Goal: Information Seeking & Learning: Learn about a topic

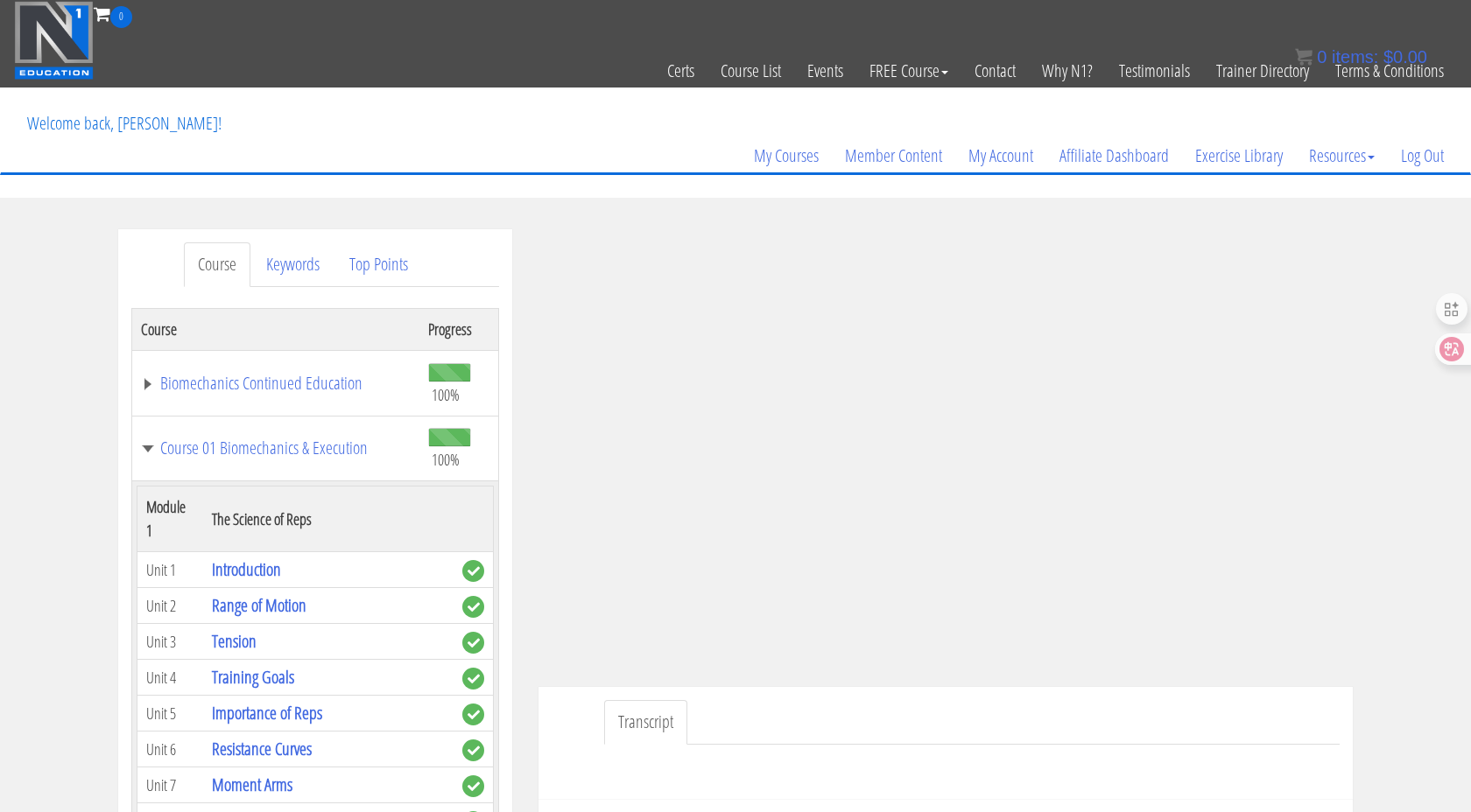
scroll to position [2539, 0]
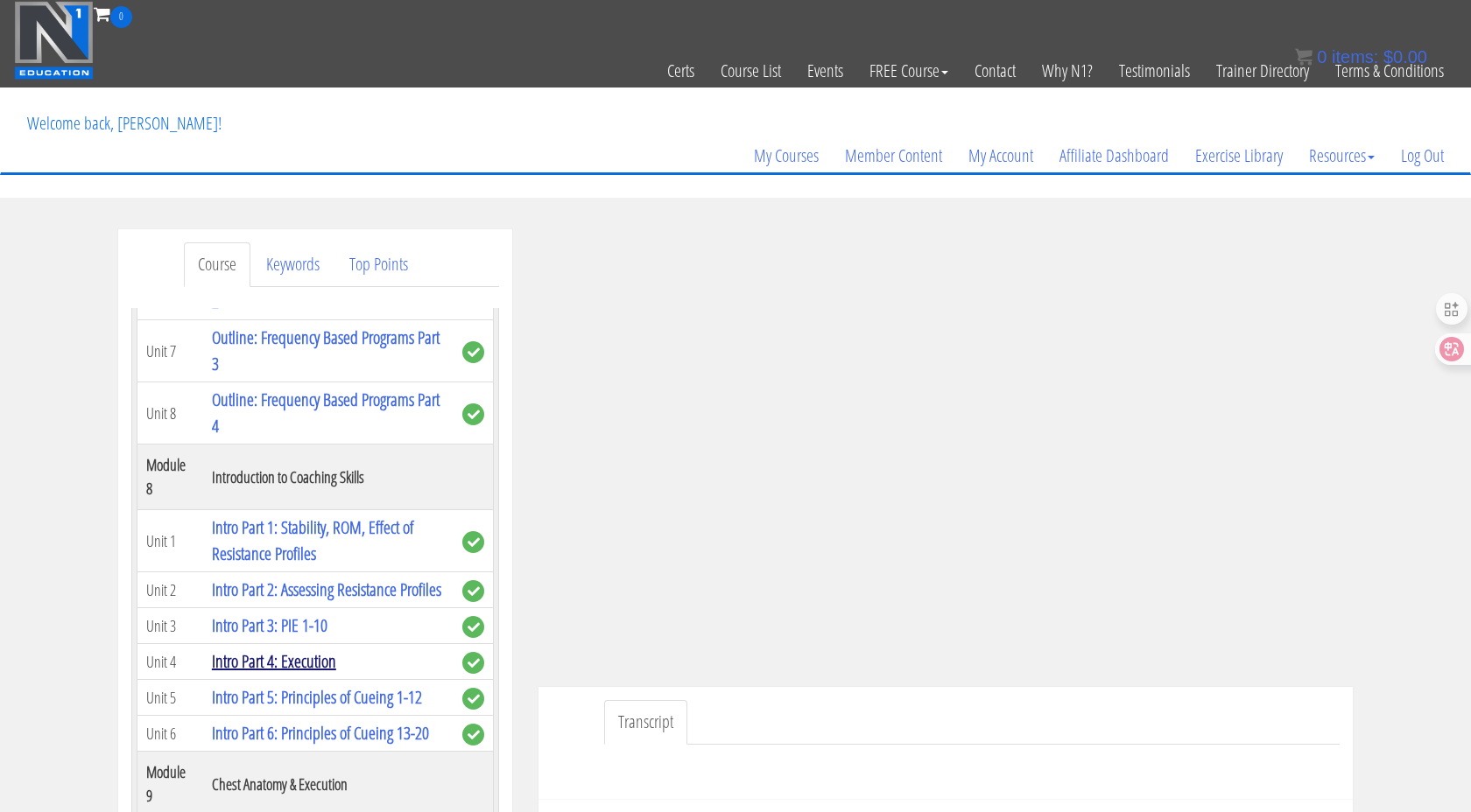
click at [309, 649] on link "Intro Part 4: Execution" at bounding box center [274, 661] width 124 height 24
click at [310, 649] on link "Intro Part 4: Execution" at bounding box center [274, 661] width 124 height 24
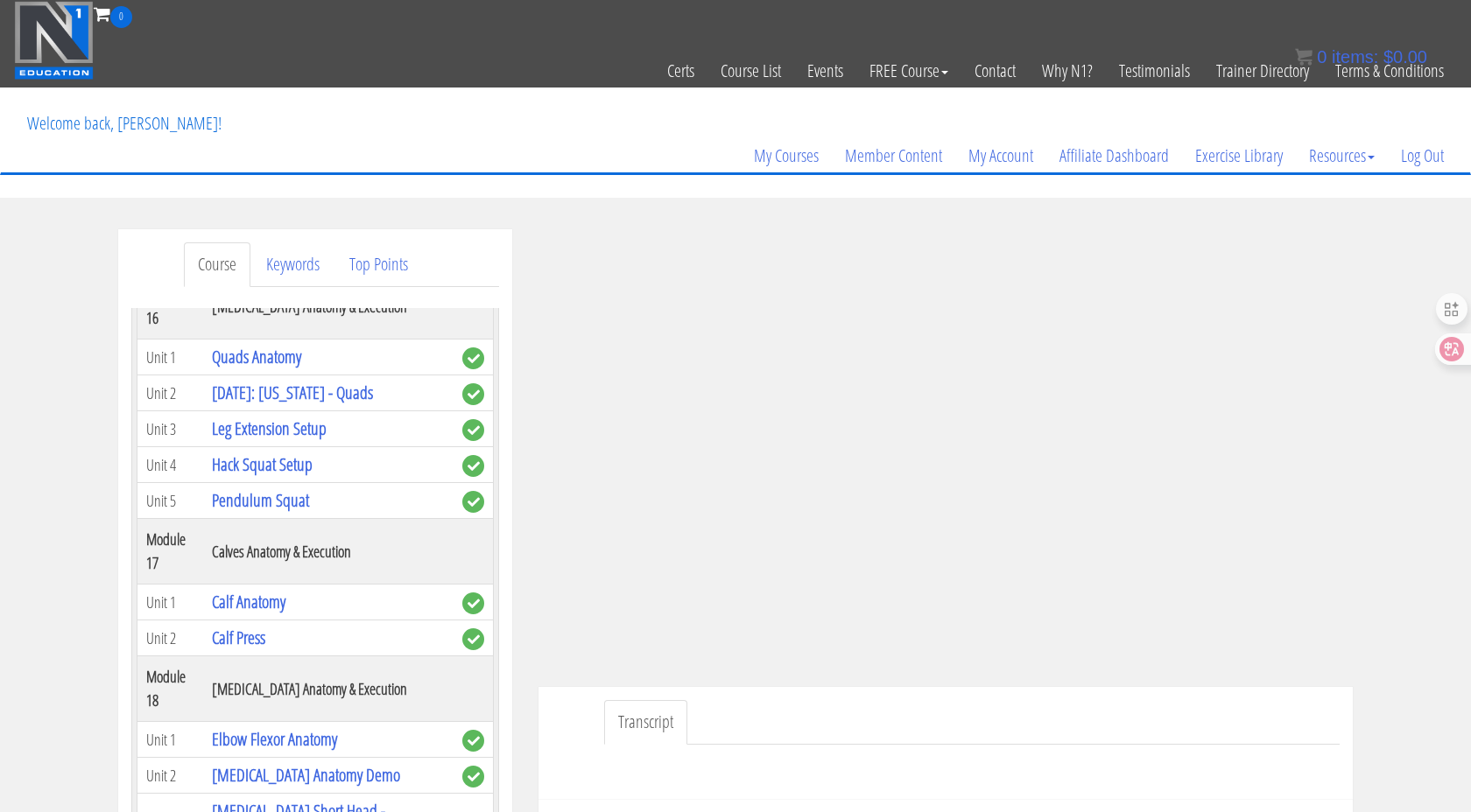
scroll to position [859, 0]
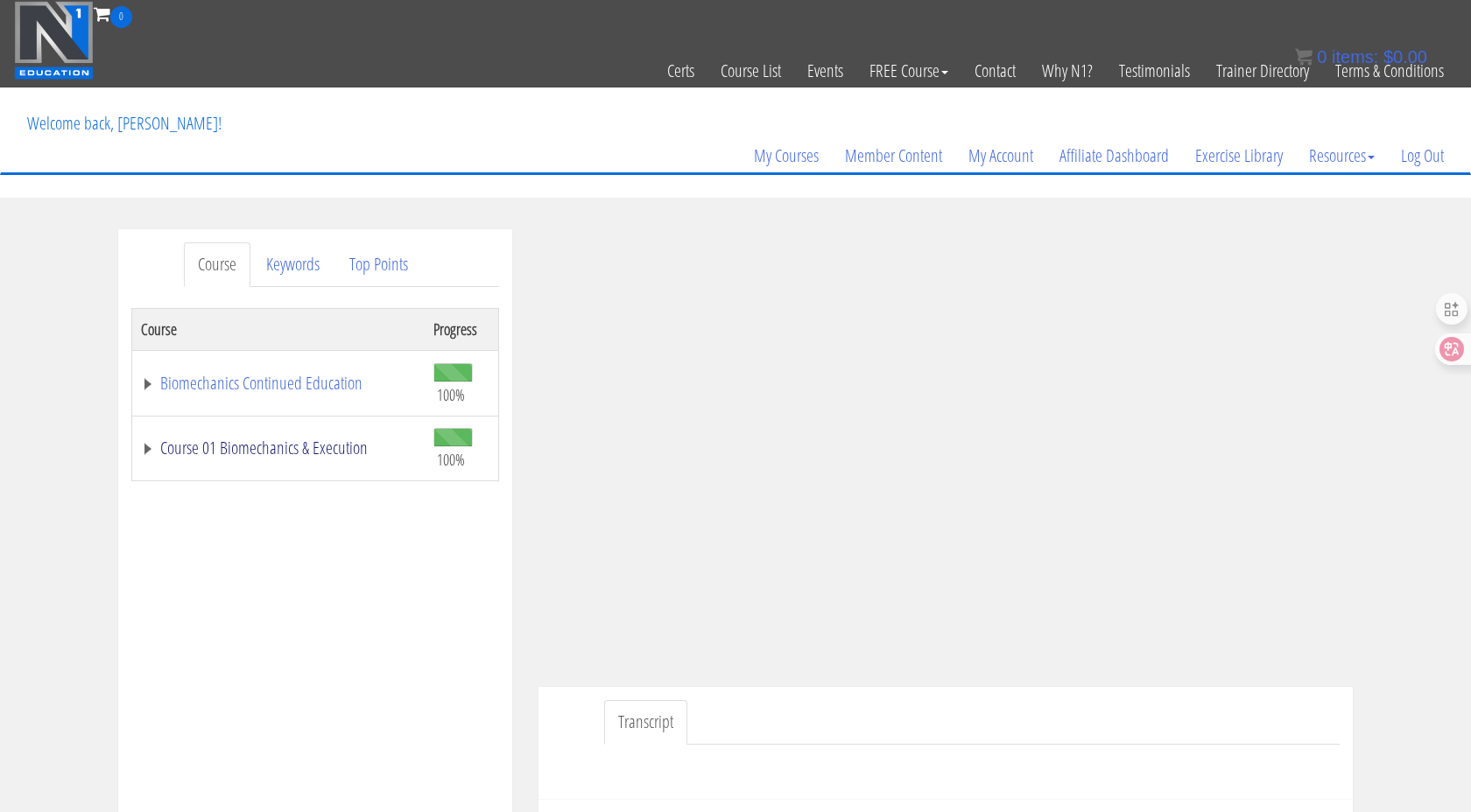
click at [306, 439] on link "Course 01 Biomechanics & Execution" at bounding box center [278, 448] width 275 height 18
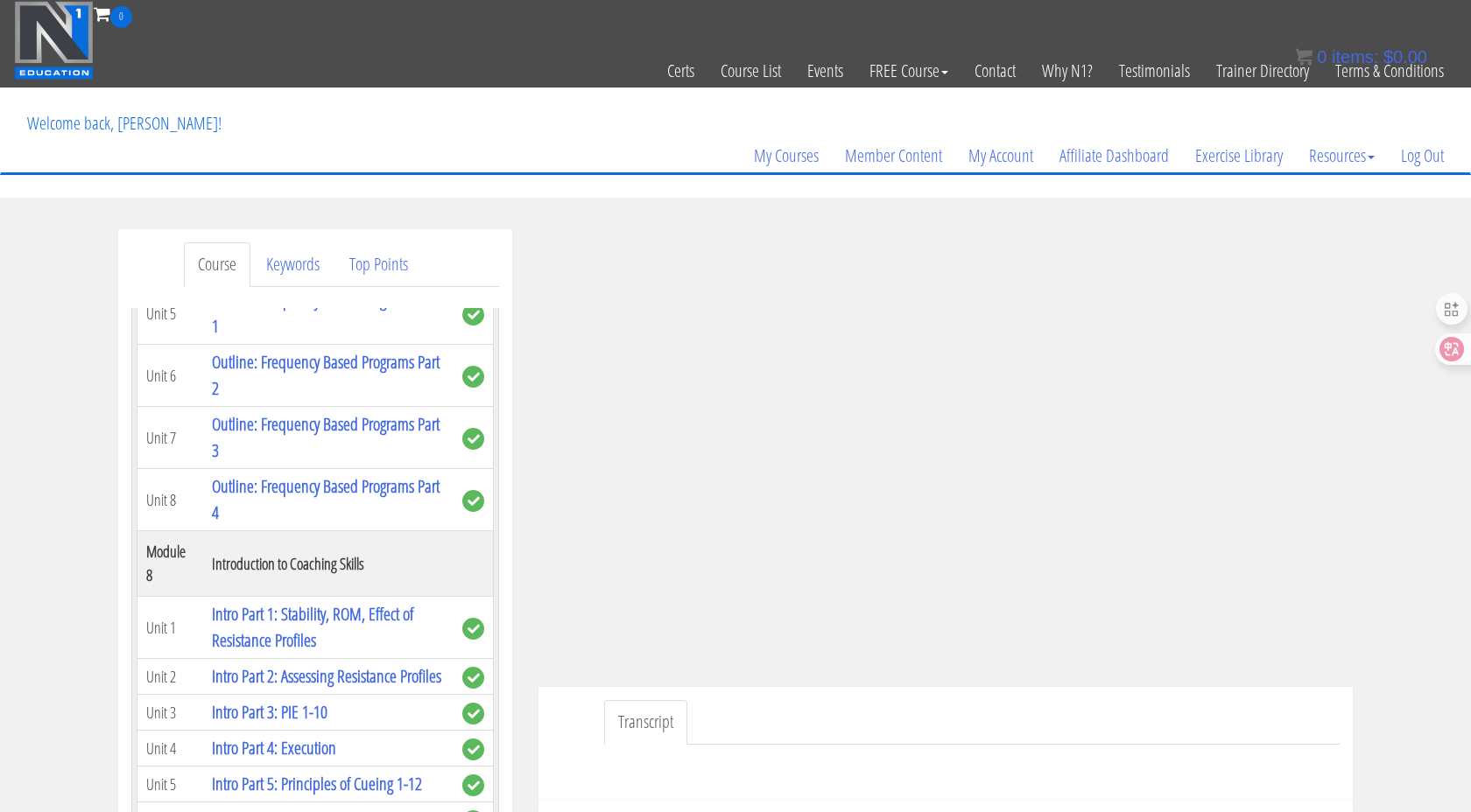
scroll to position [2550, 0]
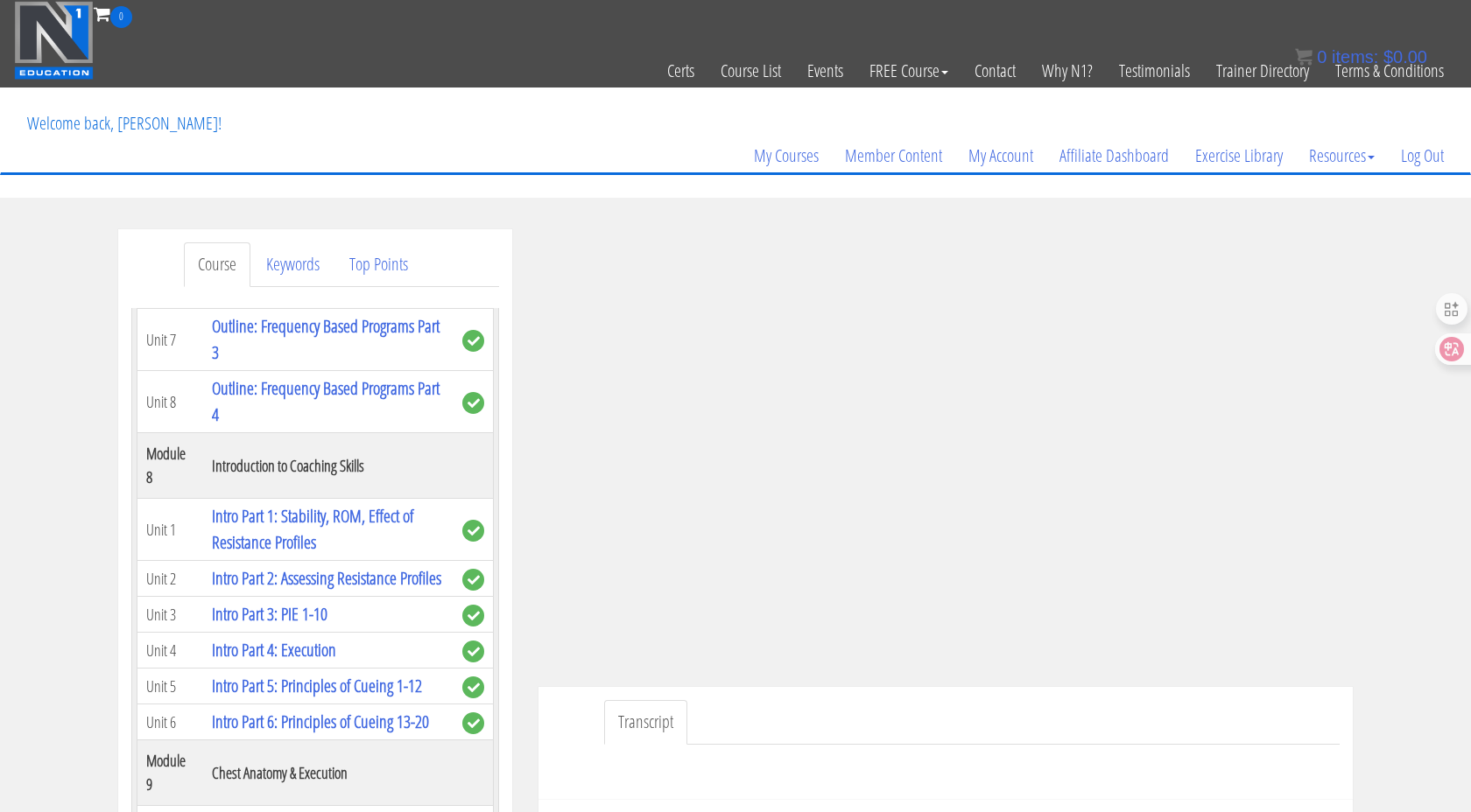
click at [301, 668] on td "Intro Part 5: Principles of Cueing 1-12" at bounding box center [328, 686] width 251 height 36
click at [311, 674] on link "Intro Part 5: Principles of Cueing 1-12" at bounding box center [317, 686] width 210 height 24
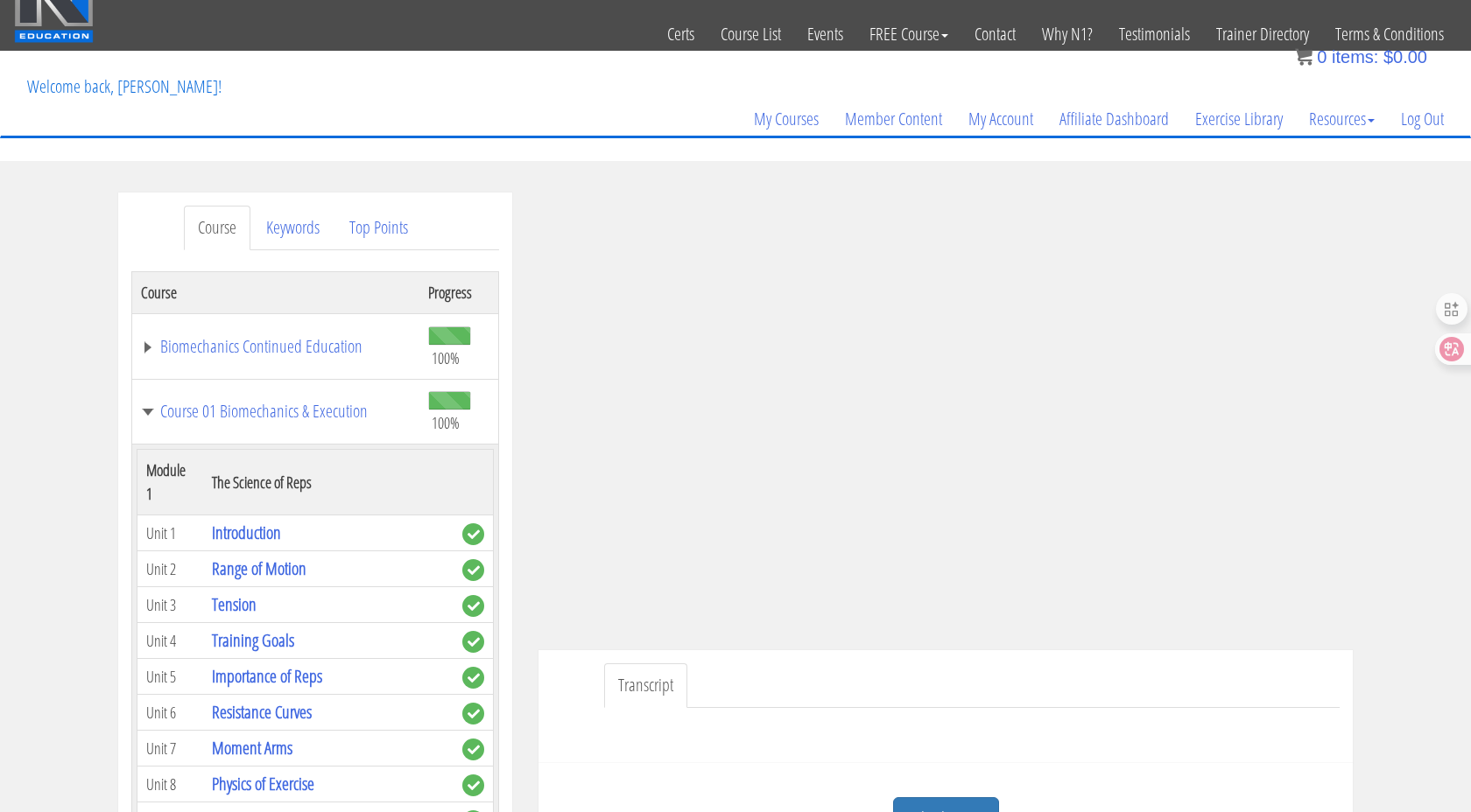
scroll to position [0, 0]
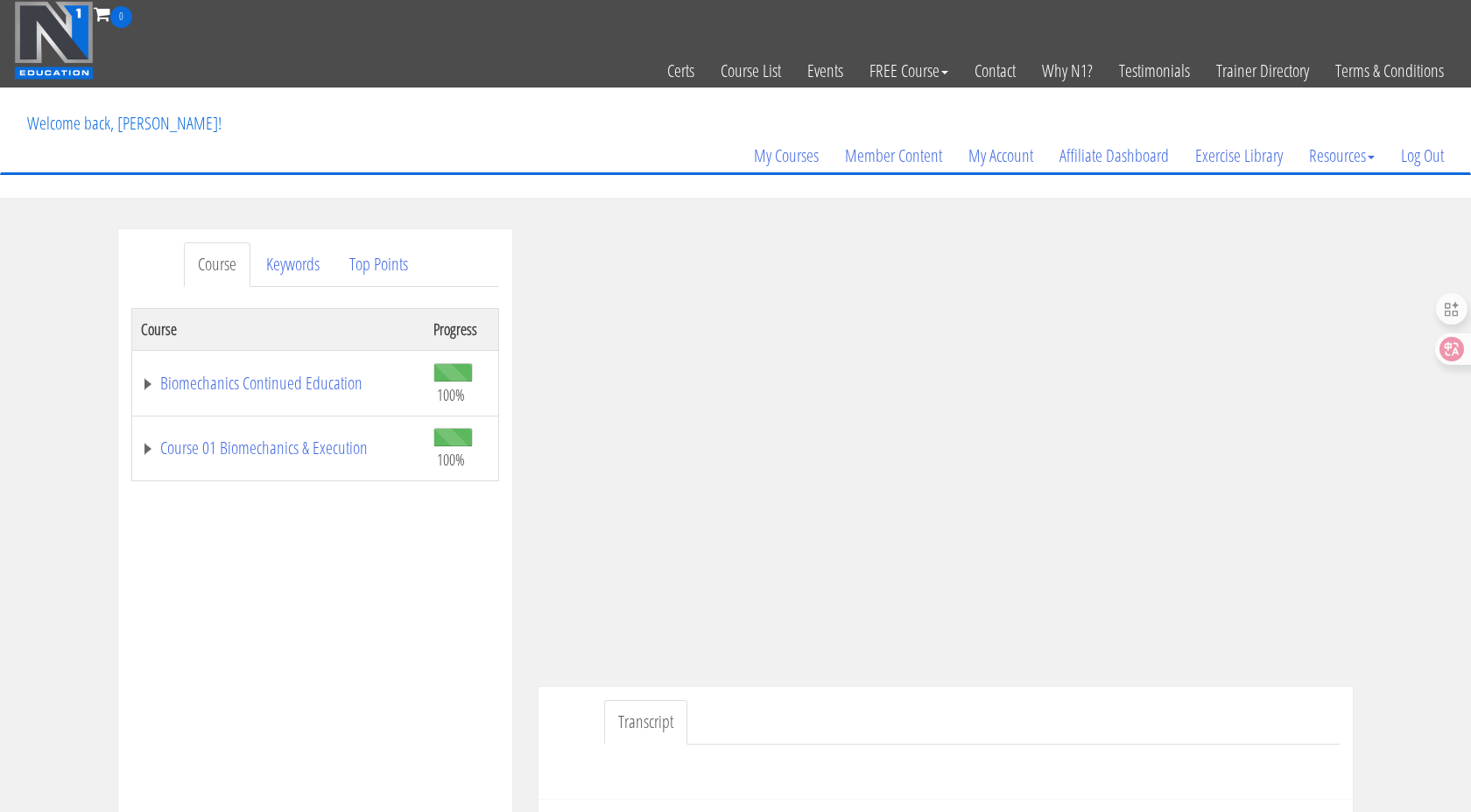
click at [306, 434] on td "Course 01 Biomechanics & Execution" at bounding box center [279, 448] width 294 height 66
click at [318, 452] on link "Course 01 Biomechanics & Execution" at bounding box center [278, 448] width 275 height 18
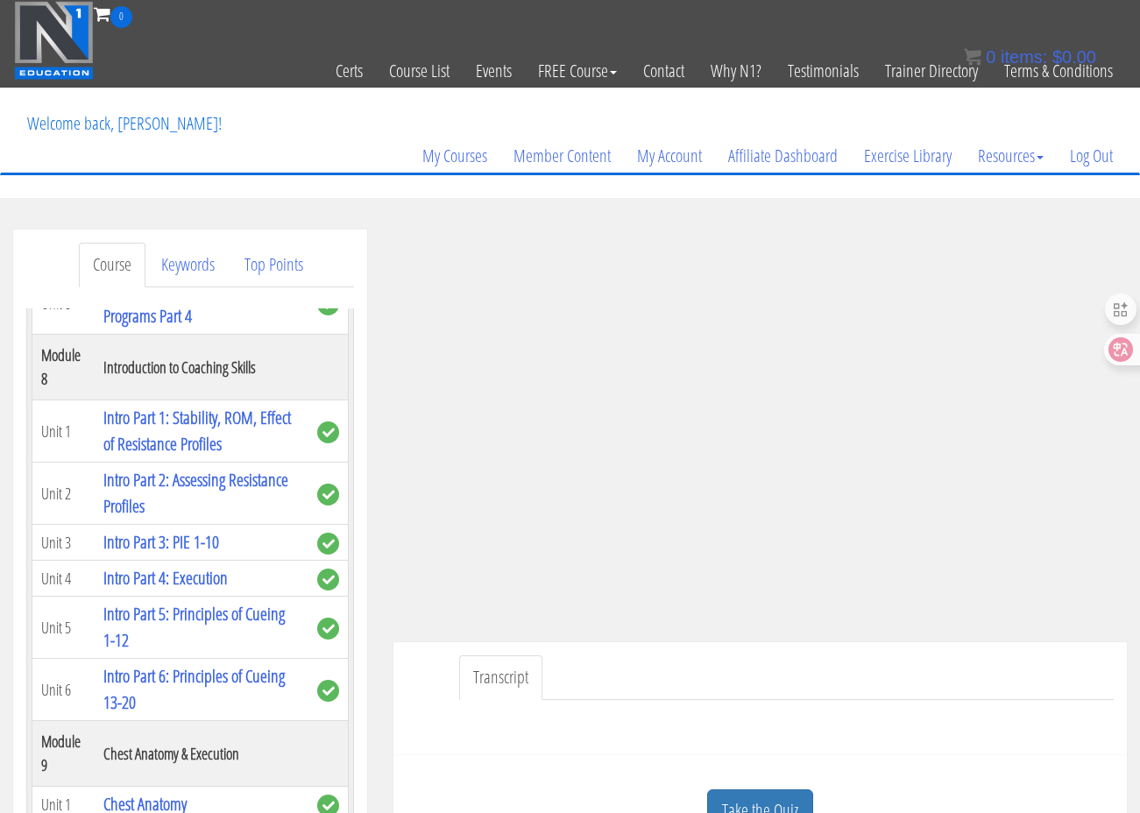
scroll to position [2917, 0]
click at [228, 676] on link "Intro Part 6: Principles of Cueing 13-20" at bounding box center [193, 687] width 181 height 50
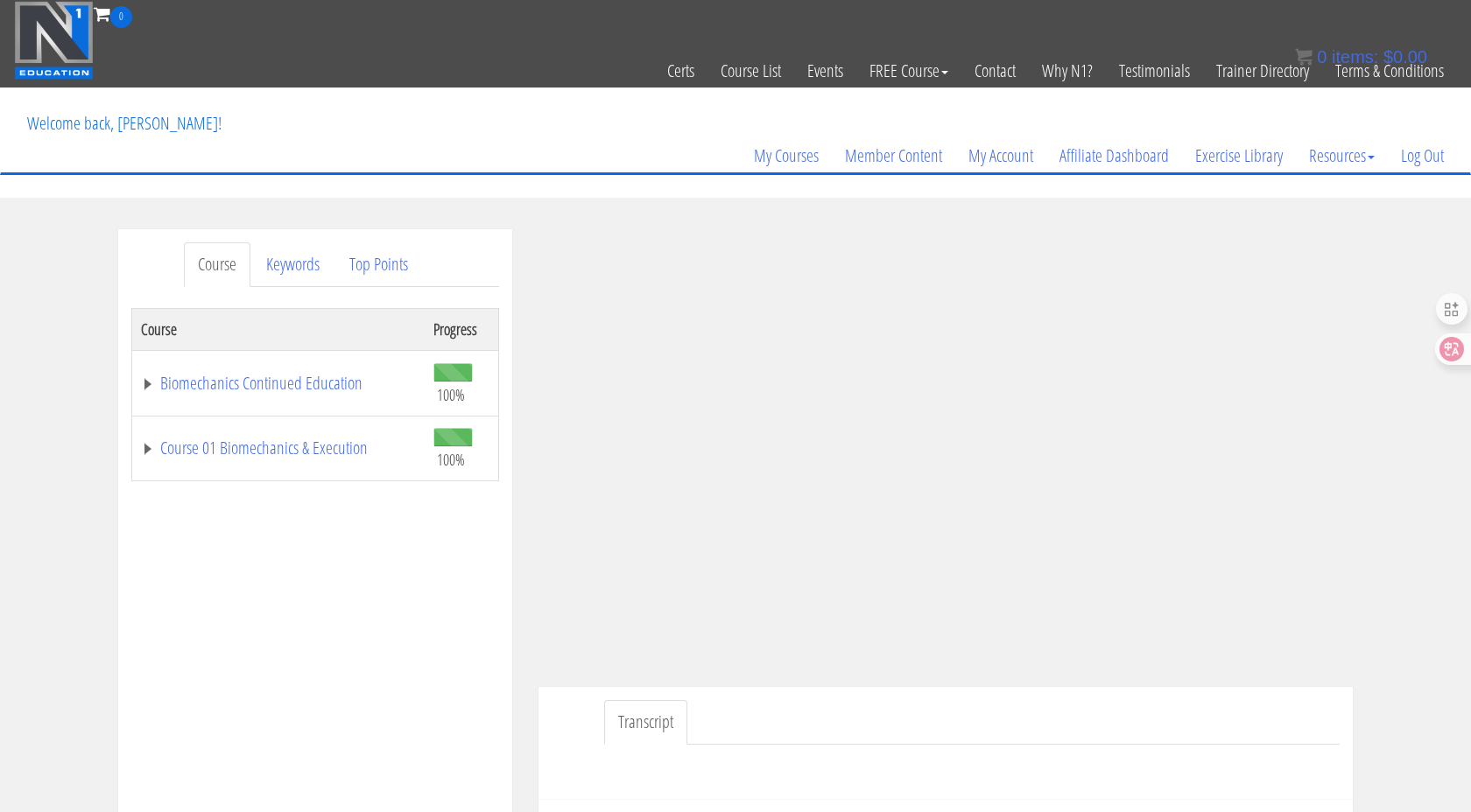
click at [1138, 277] on div "Course Keywords Top Points Course Progress Biomechanics Continued Education 100…" at bounding box center [736, 724] width 1471 height 989
click at [310, 451] on link "Course 01 Biomechanics & Execution" at bounding box center [278, 447] width 275 height 18
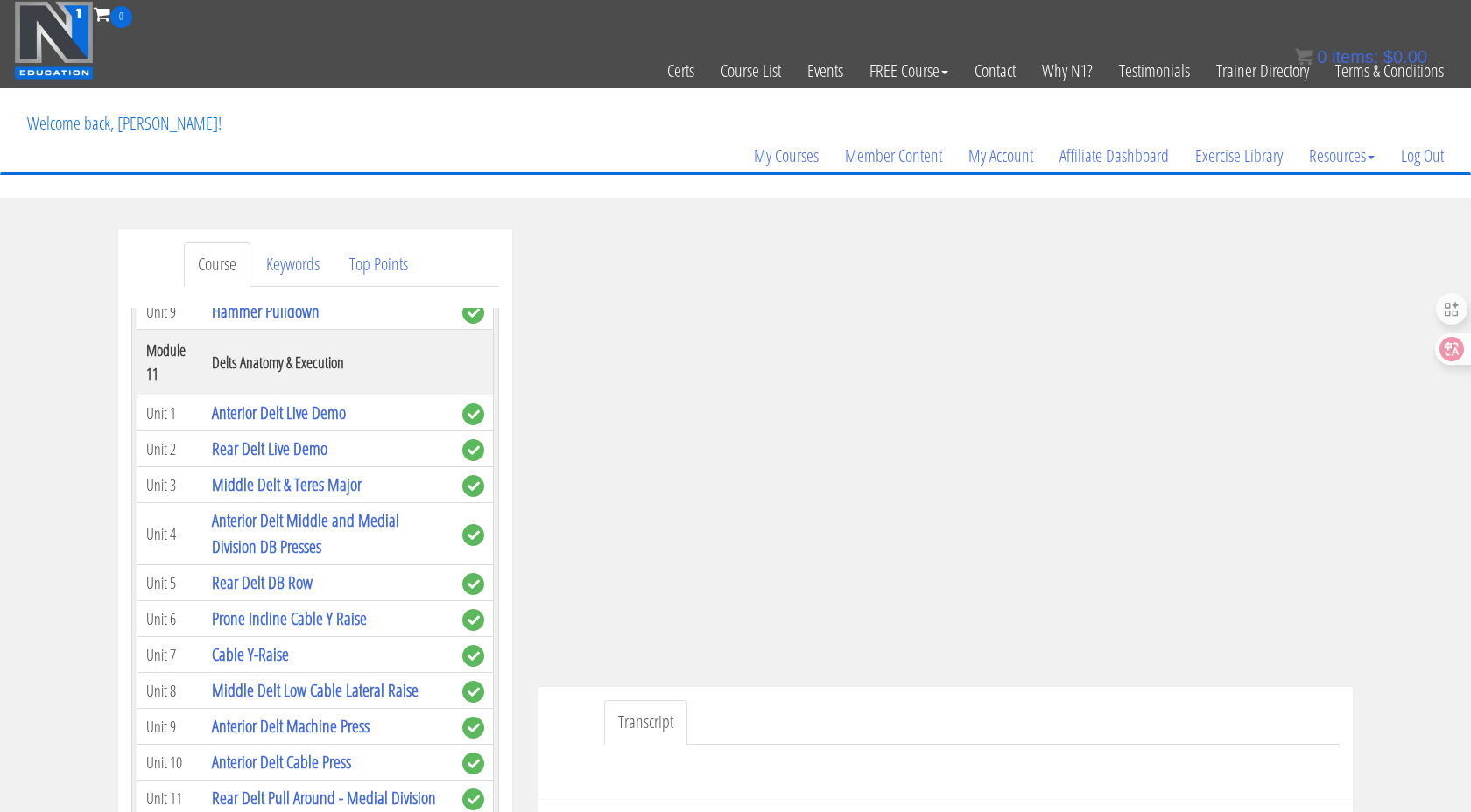
scroll to position [3861, 0]
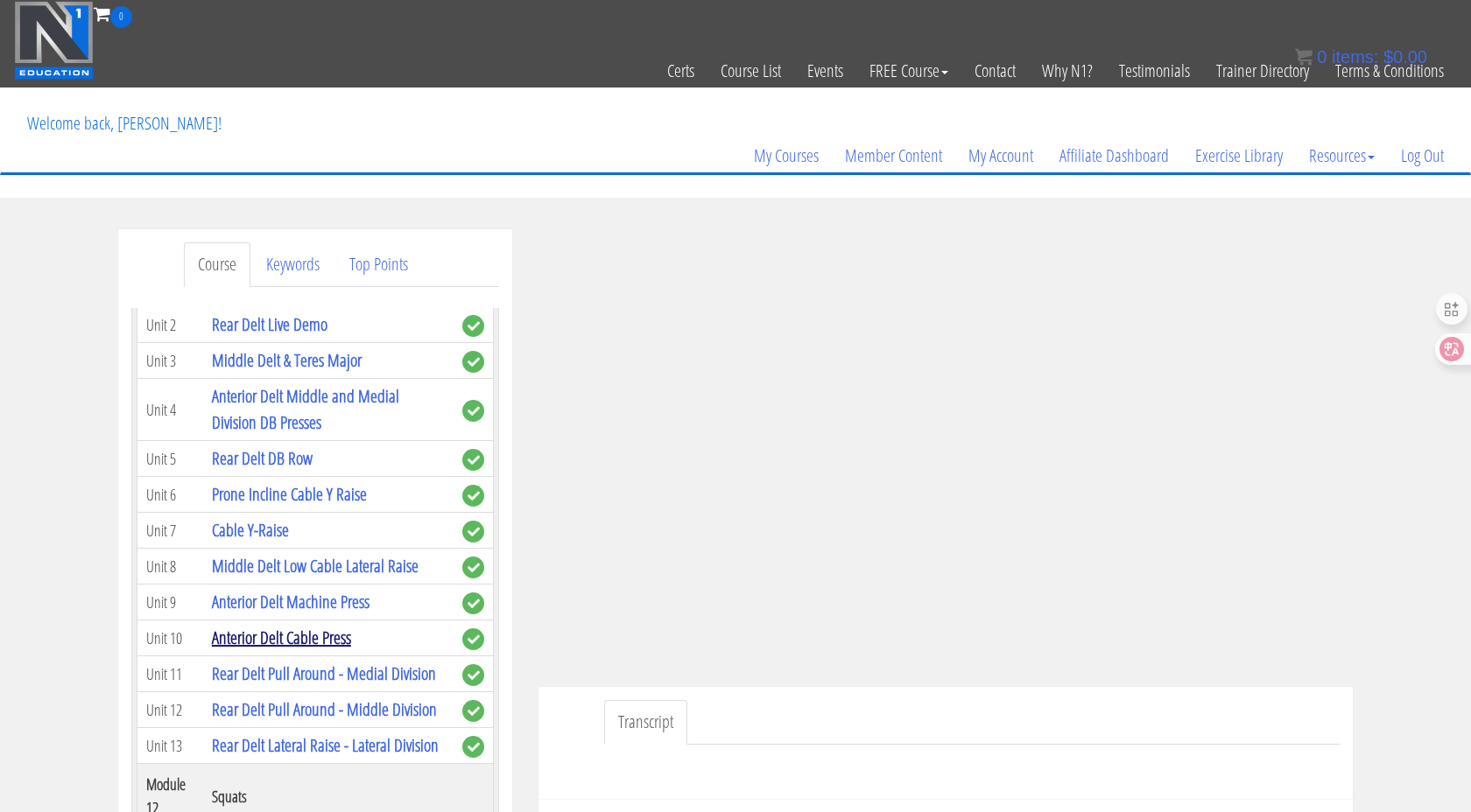
click at [315, 625] on link "Anterior Delt Cable Press" at bounding box center [281, 637] width 139 height 24
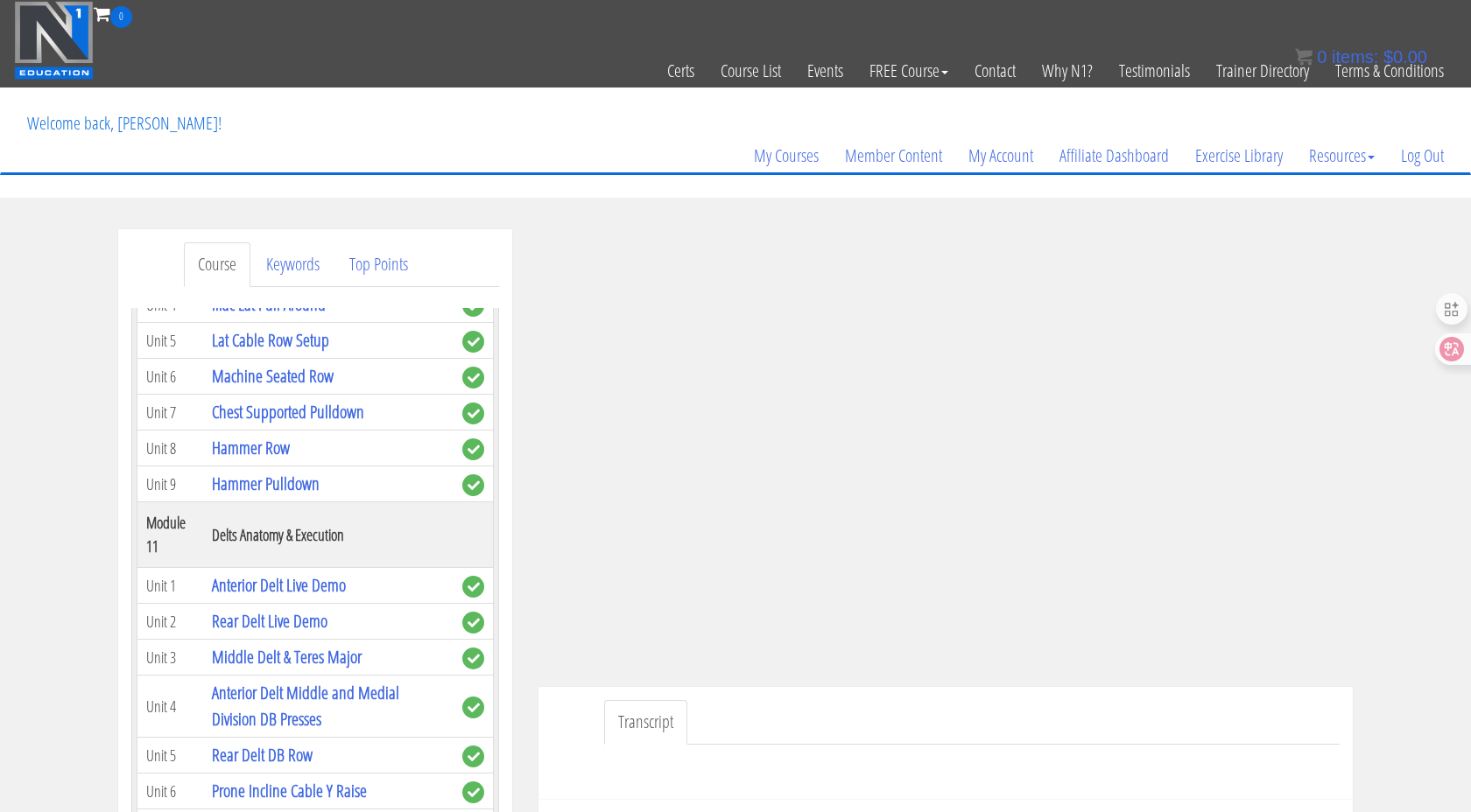
scroll to position [3560, 0]
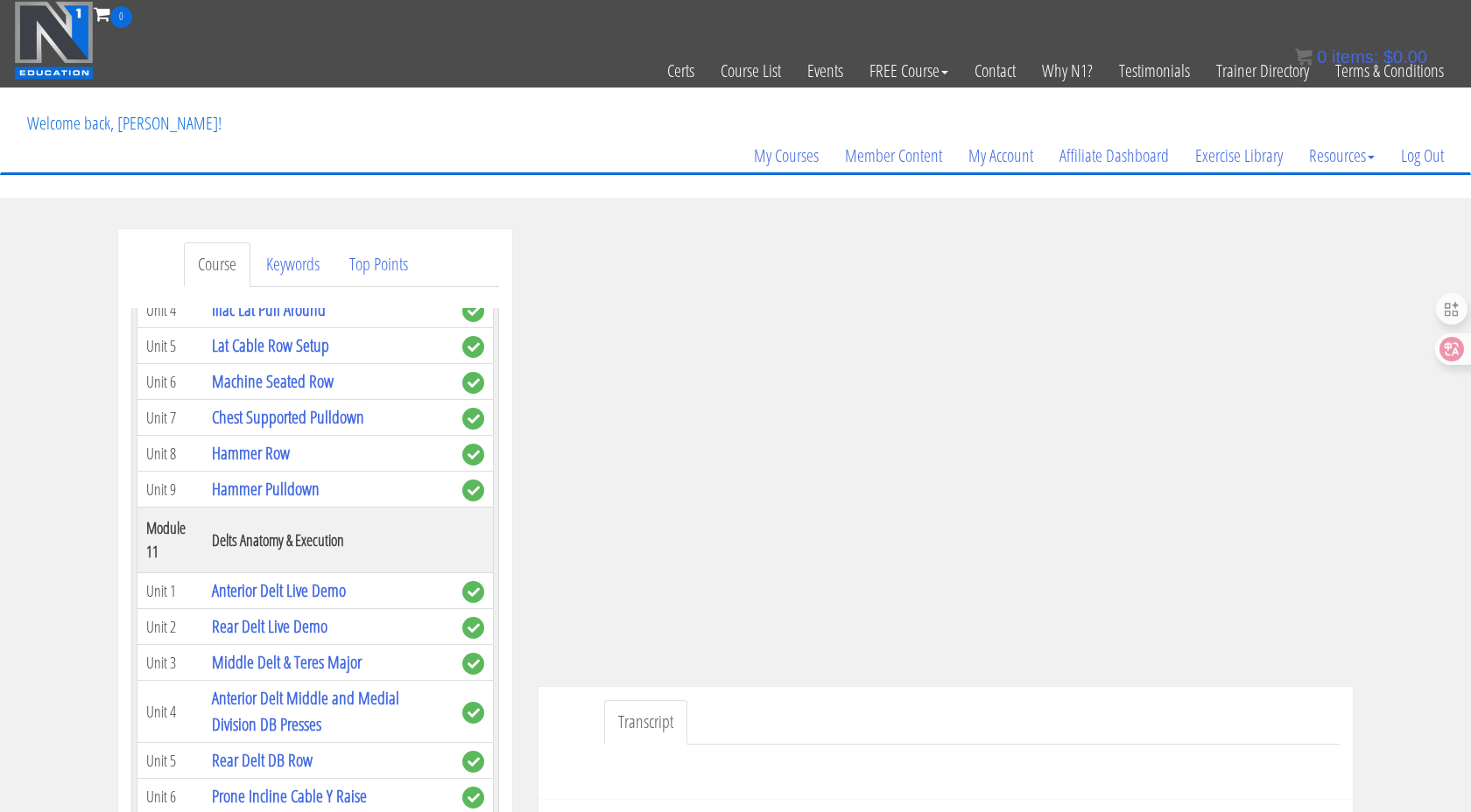
click at [465, 702] on span "complete" at bounding box center [474, 713] width 22 height 22
click at [387, 681] on td "Anterior Delt Middle and Medial Division DB Presses" at bounding box center [328, 712] width 251 height 62
click at [389, 686] on link "Anterior Delt Middle and Medial Division DB Presses" at bounding box center [305, 711] width 187 height 50
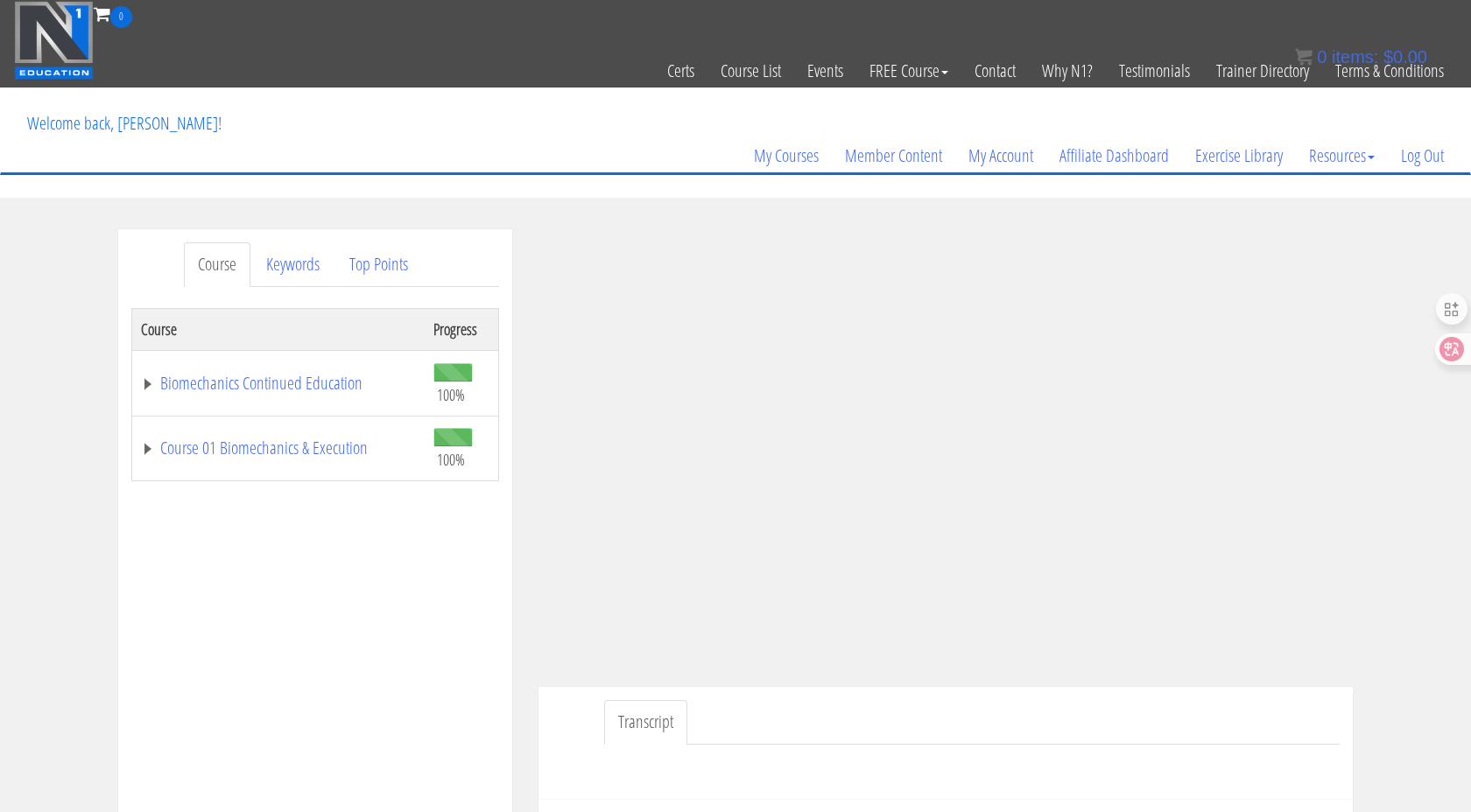
click at [374, 568] on div "Course Progress Biomechanics Continued Education 100% Module 1 Continued Educat…" at bounding box center [315, 745] width 368 height 875
